Goal: Task Accomplishment & Management: Complete application form

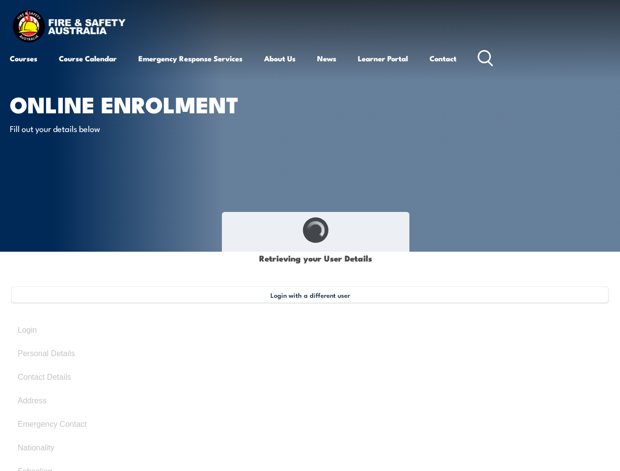
type input "[PERSON_NAME]"
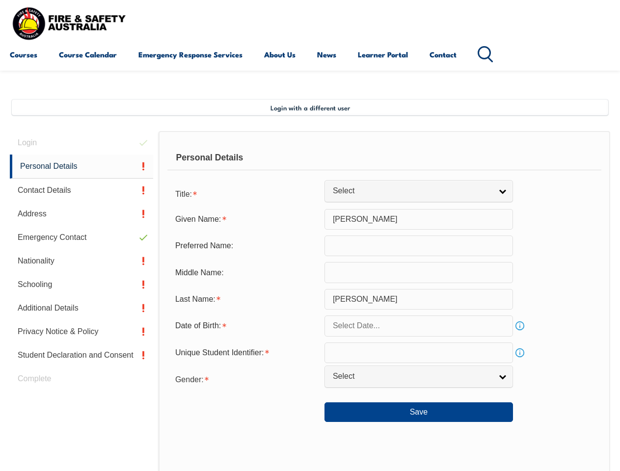
scroll to position [238, 0]
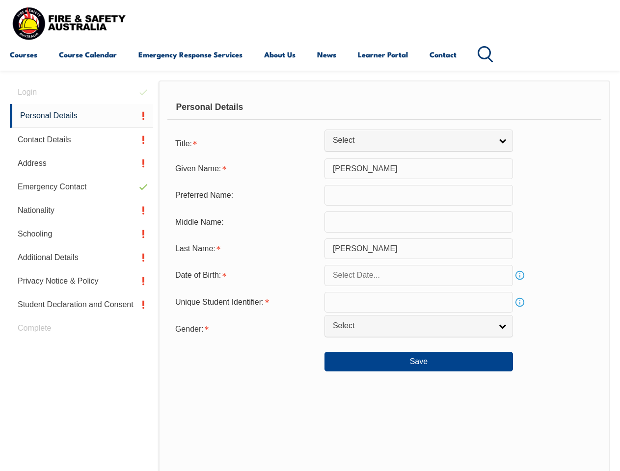
click at [310, 116] on div "Personal Details" at bounding box center [384, 107] width 434 height 25
click at [310, 276] on div "Date of Birth:" at bounding box center [245, 275] width 157 height 19
click at [81, 92] on div "Login Personal Details Contact Details Address Emergency Contact Nationality Sc…" at bounding box center [84, 336] width 149 height 510
click at [81, 116] on link "Personal Details" at bounding box center [81, 116] width 143 height 24
click at [81, 140] on link "Contact Details" at bounding box center [81, 140] width 143 height 24
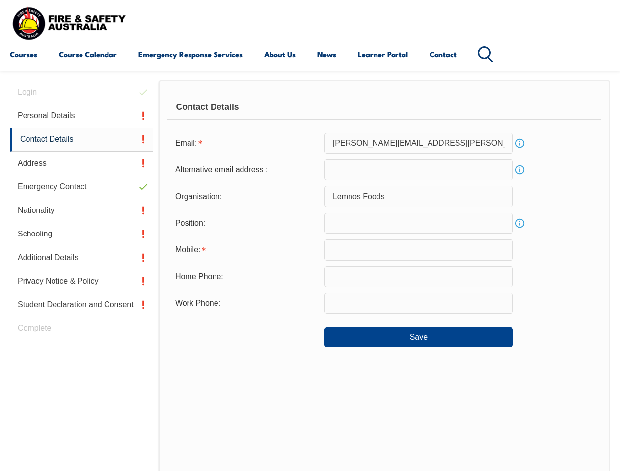
click at [81, 163] on link "Address" at bounding box center [81, 164] width 143 height 24
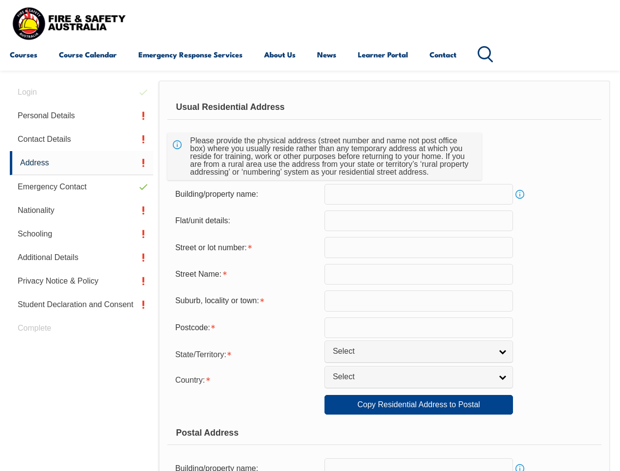
click at [81, 187] on link "Emergency Contact" at bounding box center [81, 187] width 143 height 24
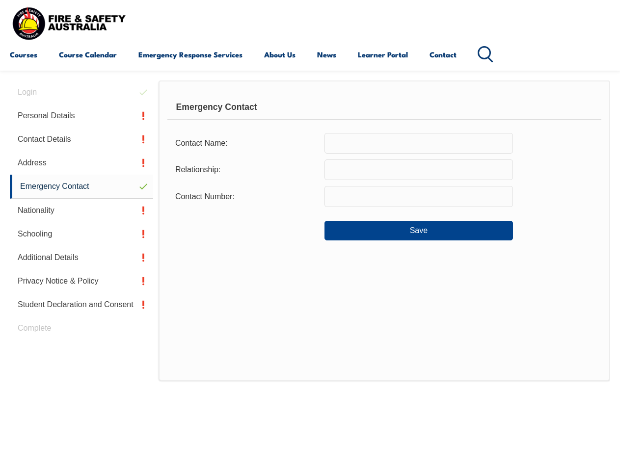
click at [81, 211] on link "Nationality" at bounding box center [81, 211] width 143 height 24
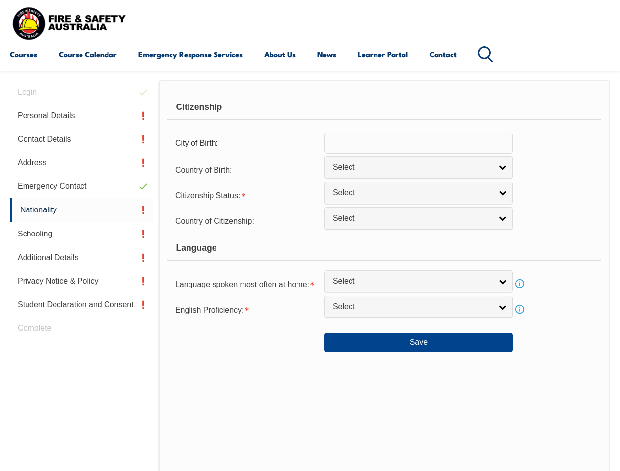
click at [81, 234] on link "Schooling" at bounding box center [81, 234] width 143 height 24
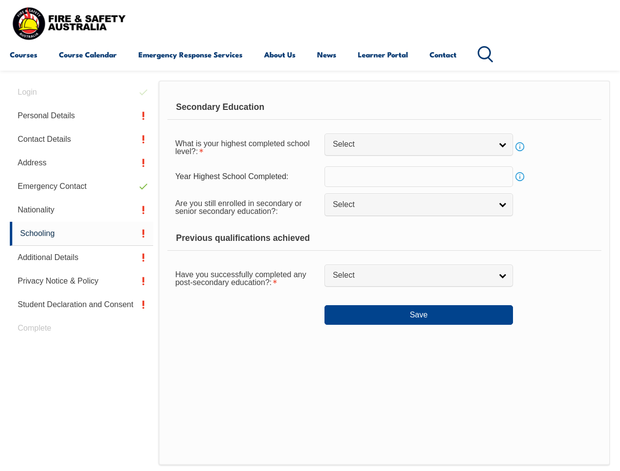
click at [81, 258] on link "Additional Details" at bounding box center [81, 258] width 143 height 24
